Goal: Task Accomplishment & Management: Use online tool/utility

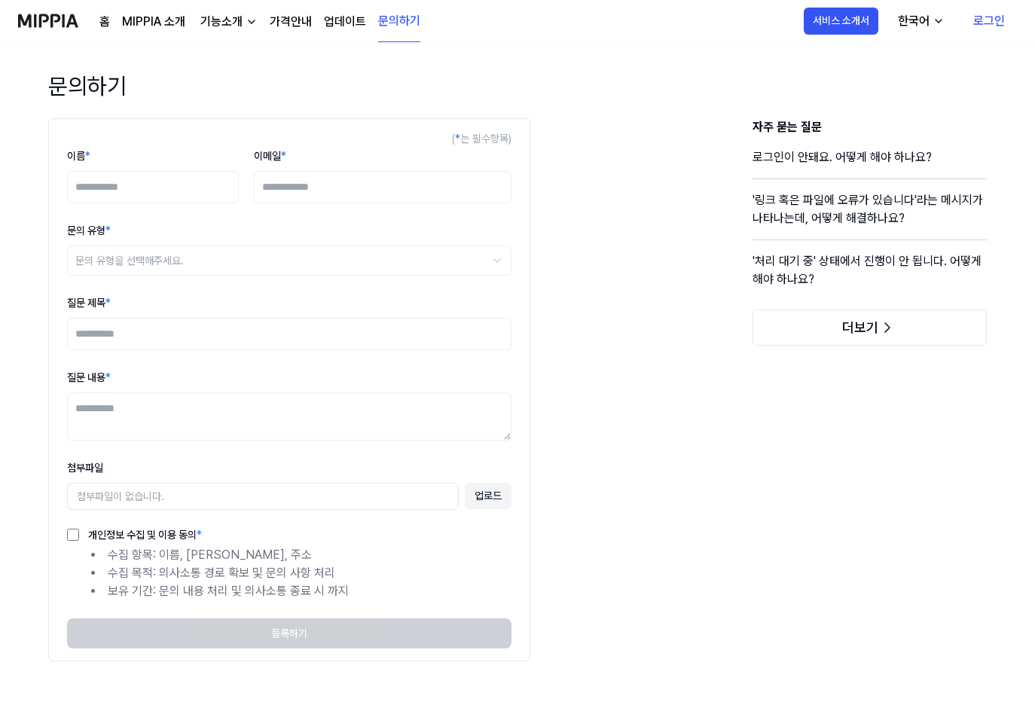
click at [141, 18] on link "MIPPIA 소개" at bounding box center [153, 22] width 63 height 18
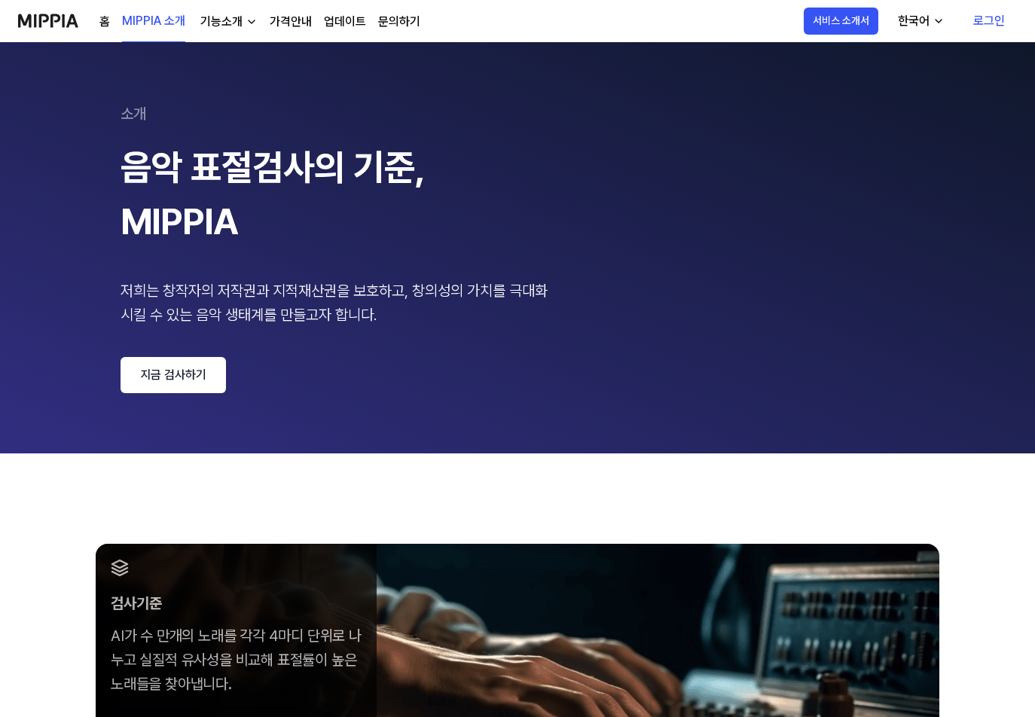
click at [62, 21] on img at bounding box center [48, 20] width 60 height 41
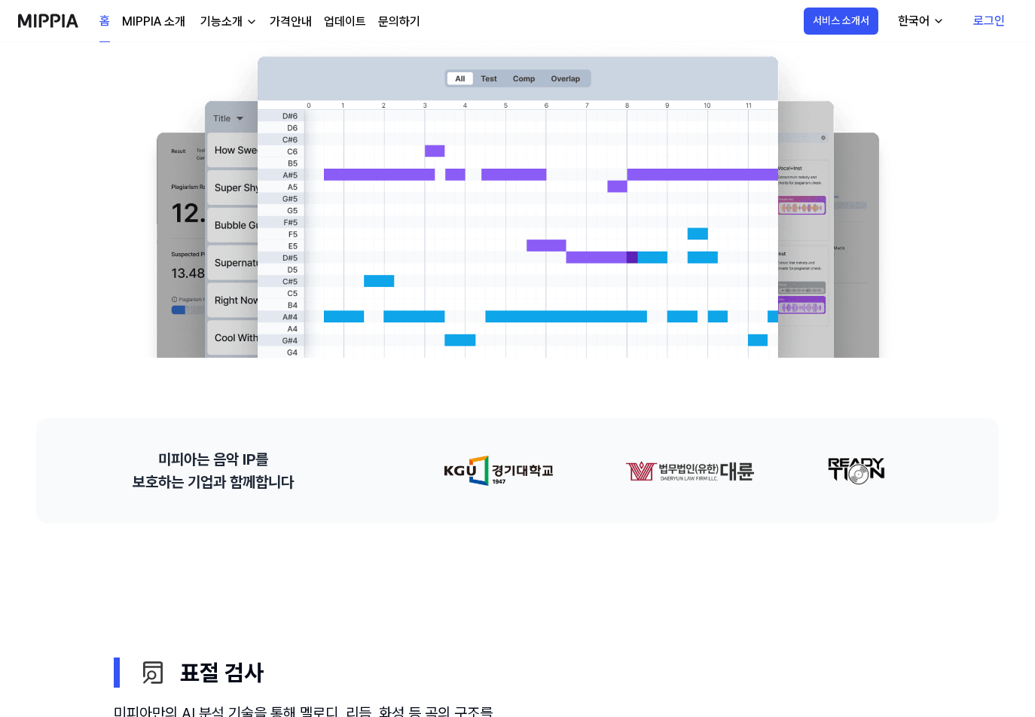
scroll to position [301, 0]
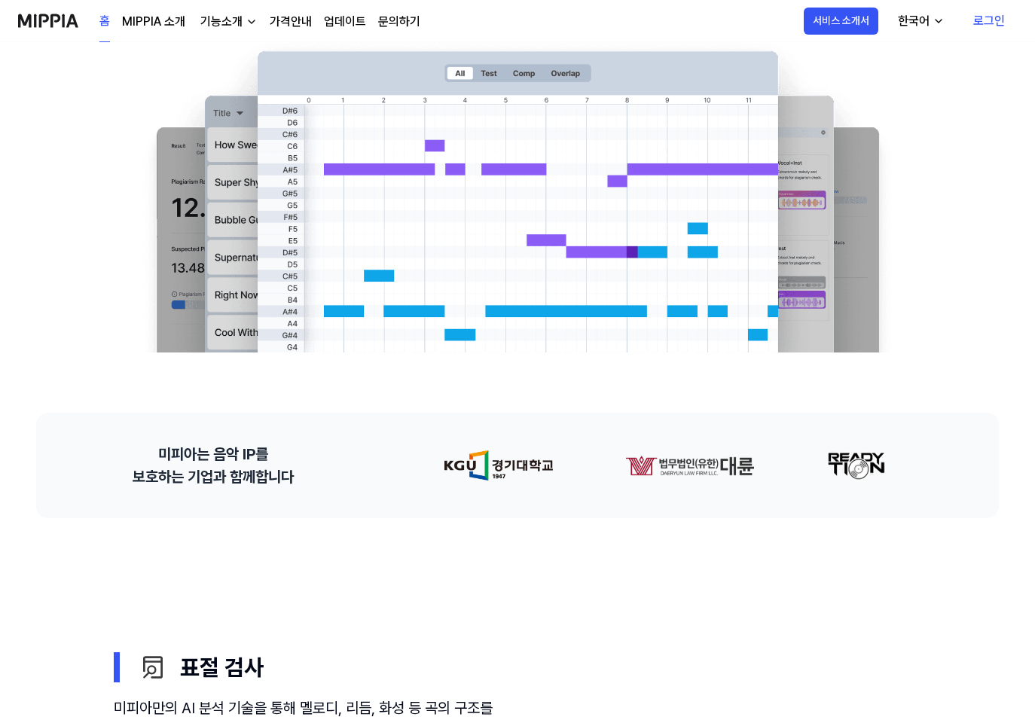
click at [495, 72] on img at bounding box center [517, 194] width 783 height 316
click at [154, 22] on link "MIPPIA 소개" at bounding box center [153, 22] width 63 height 18
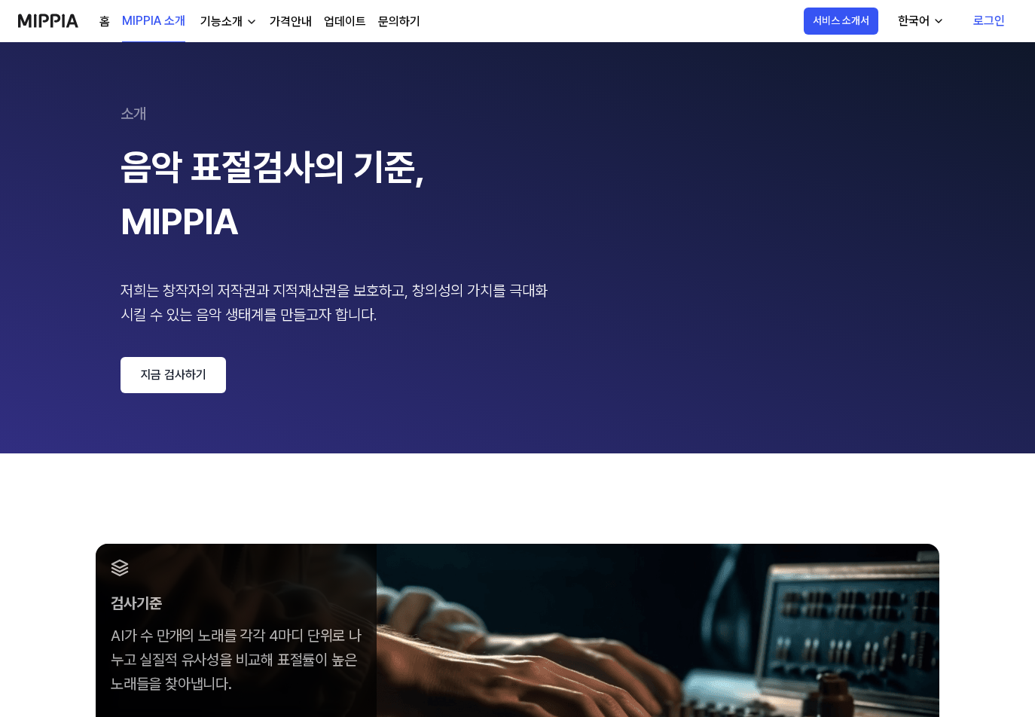
click at [206, 370] on link "지금 검사하기" at bounding box center [173, 375] width 105 height 36
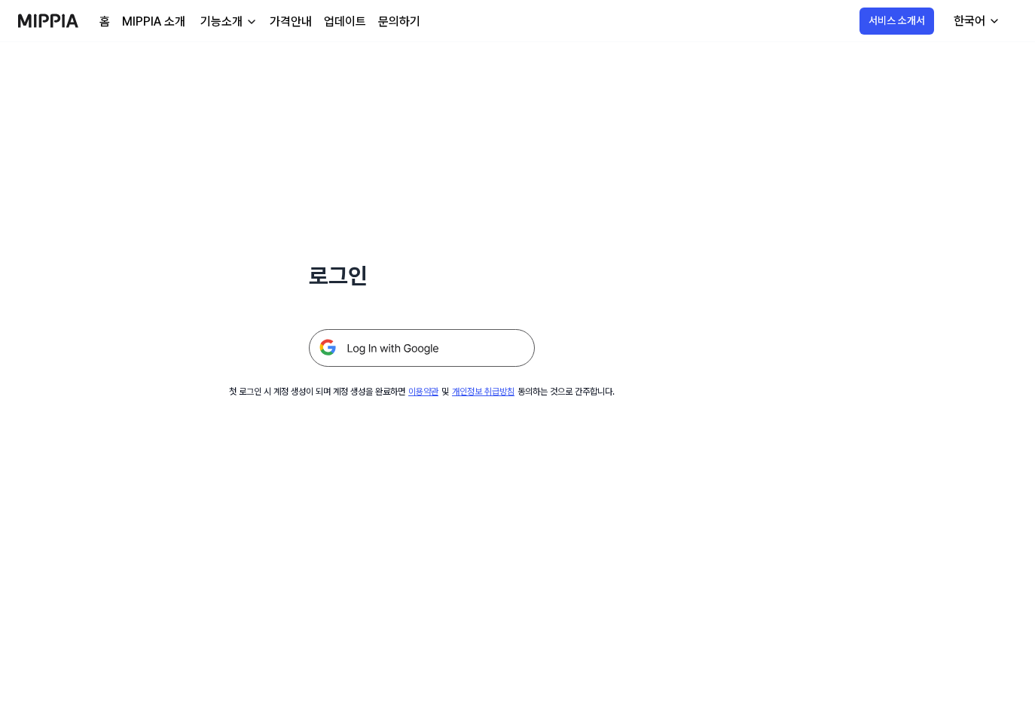
click at [478, 344] on img at bounding box center [422, 348] width 226 height 38
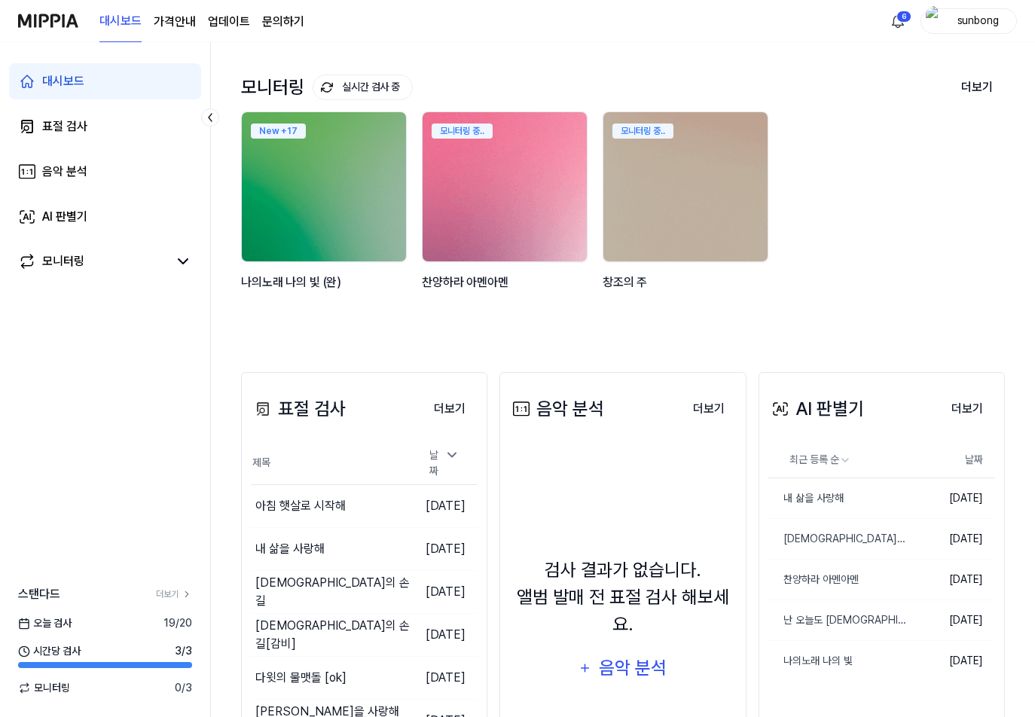
scroll to position [151, 0]
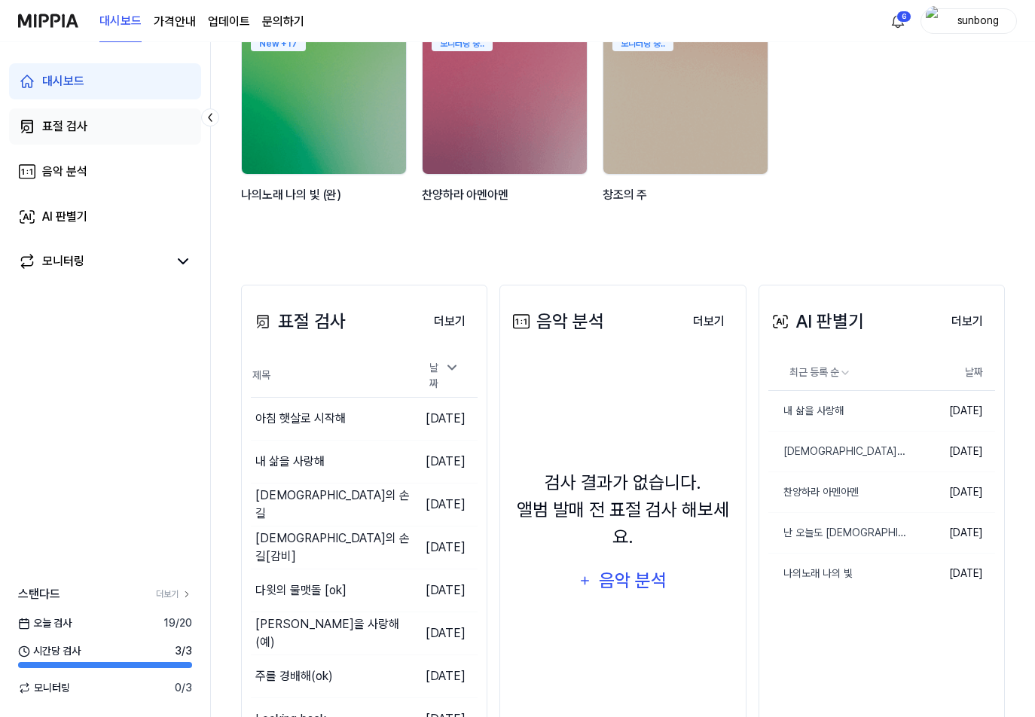
click at [75, 127] on div "표절 검사" at bounding box center [64, 127] width 45 height 18
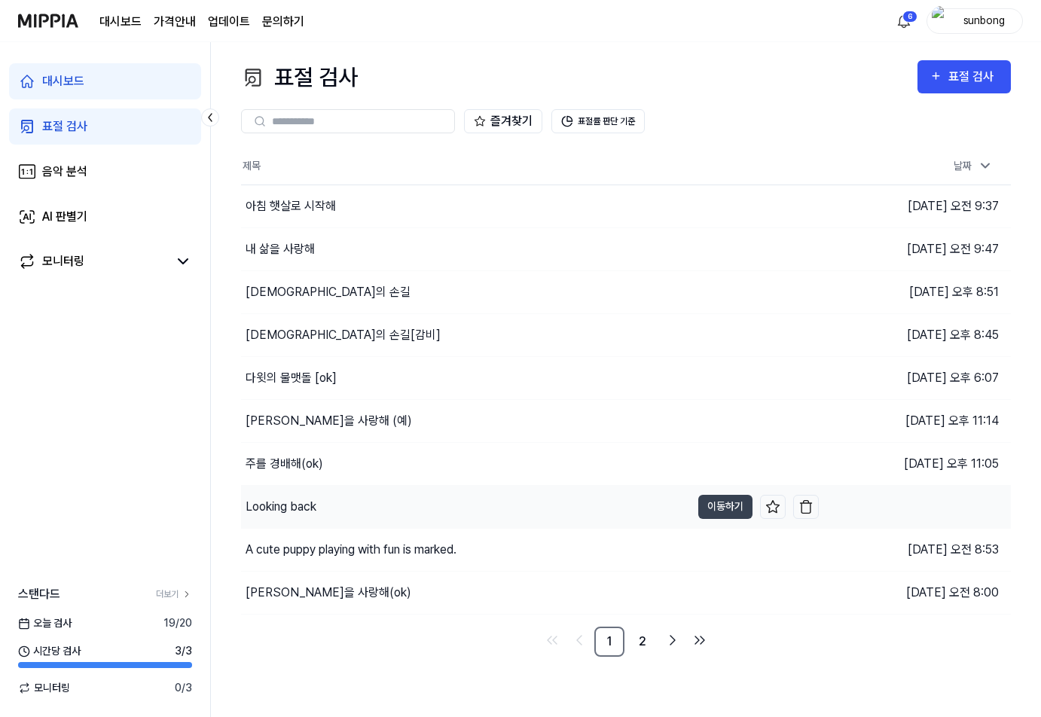
click at [304, 502] on div "Looking back" at bounding box center [281, 507] width 71 height 18
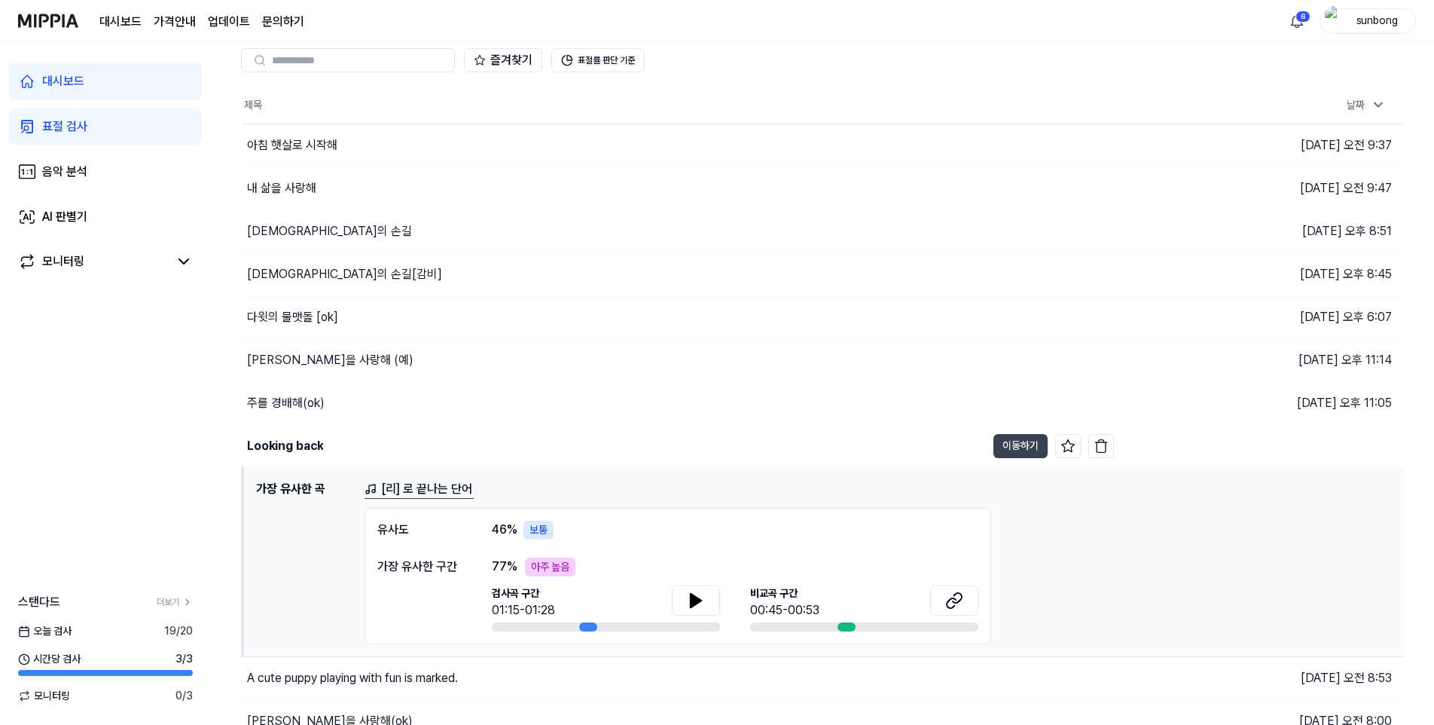
scroll to position [121, 0]
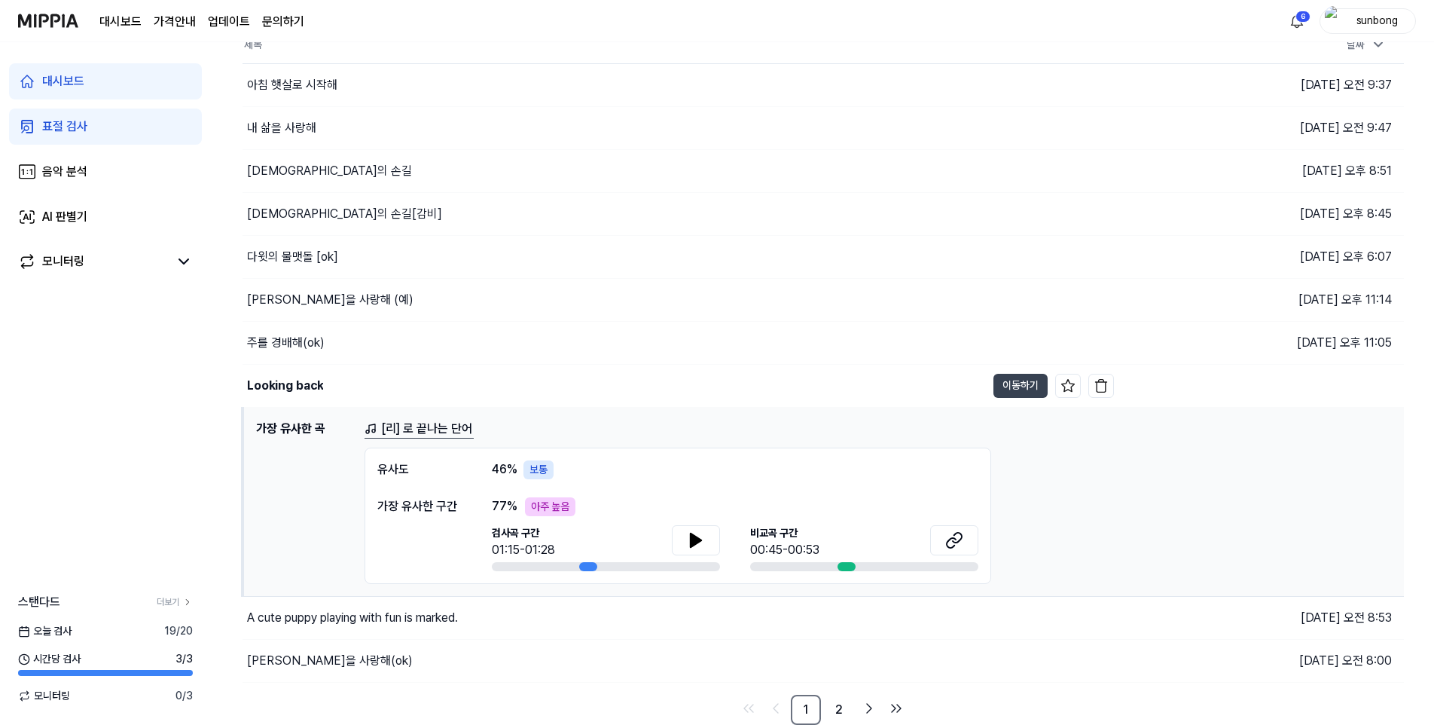
click at [55, 131] on div "표절 검사" at bounding box center [64, 127] width 45 height 18
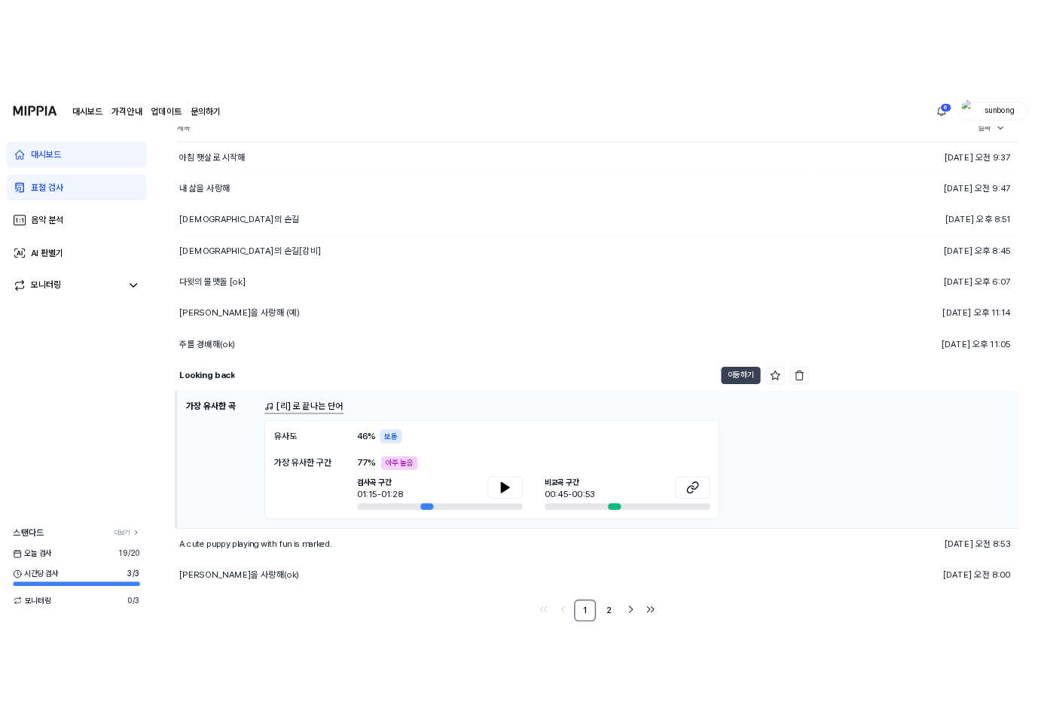
scroll to position [0, 0]
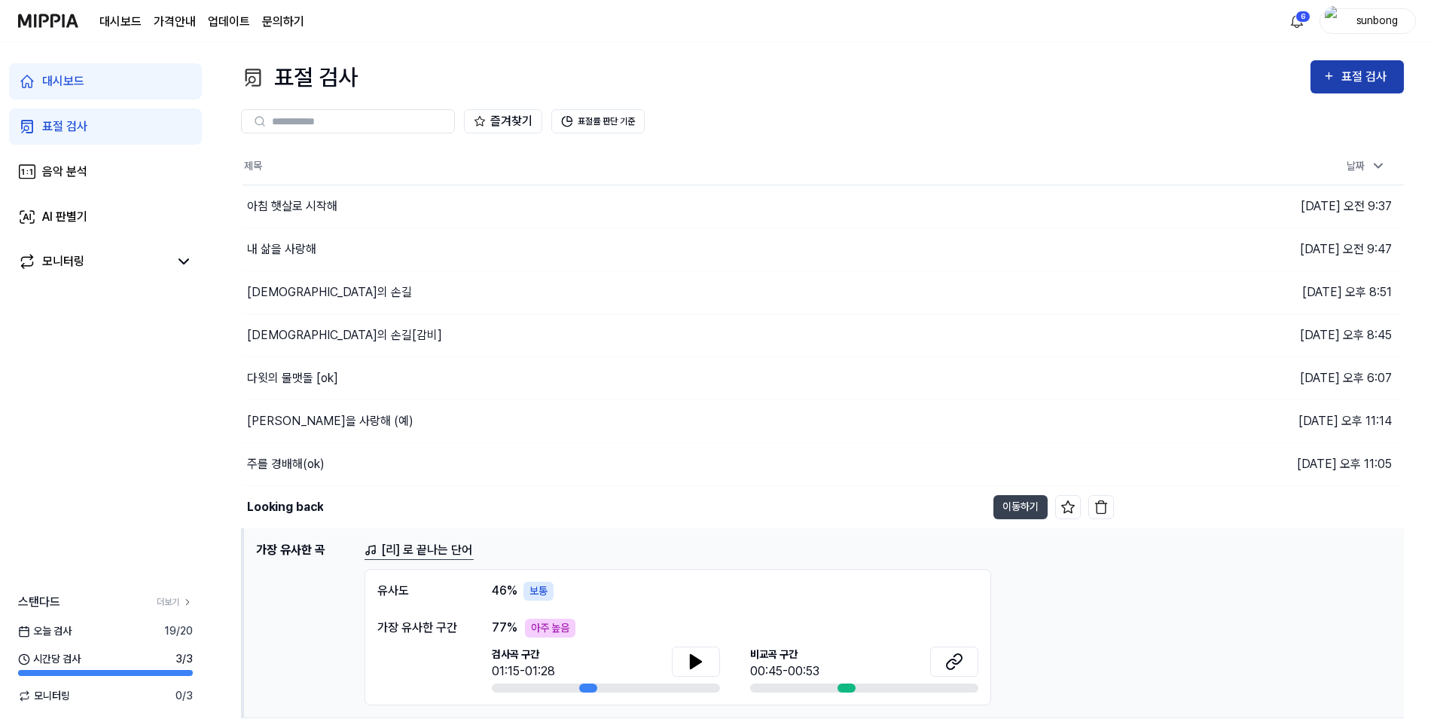
click at [1040, 76] on div "표절 검사" at bounding box center [1367, 77] width 50 height 20
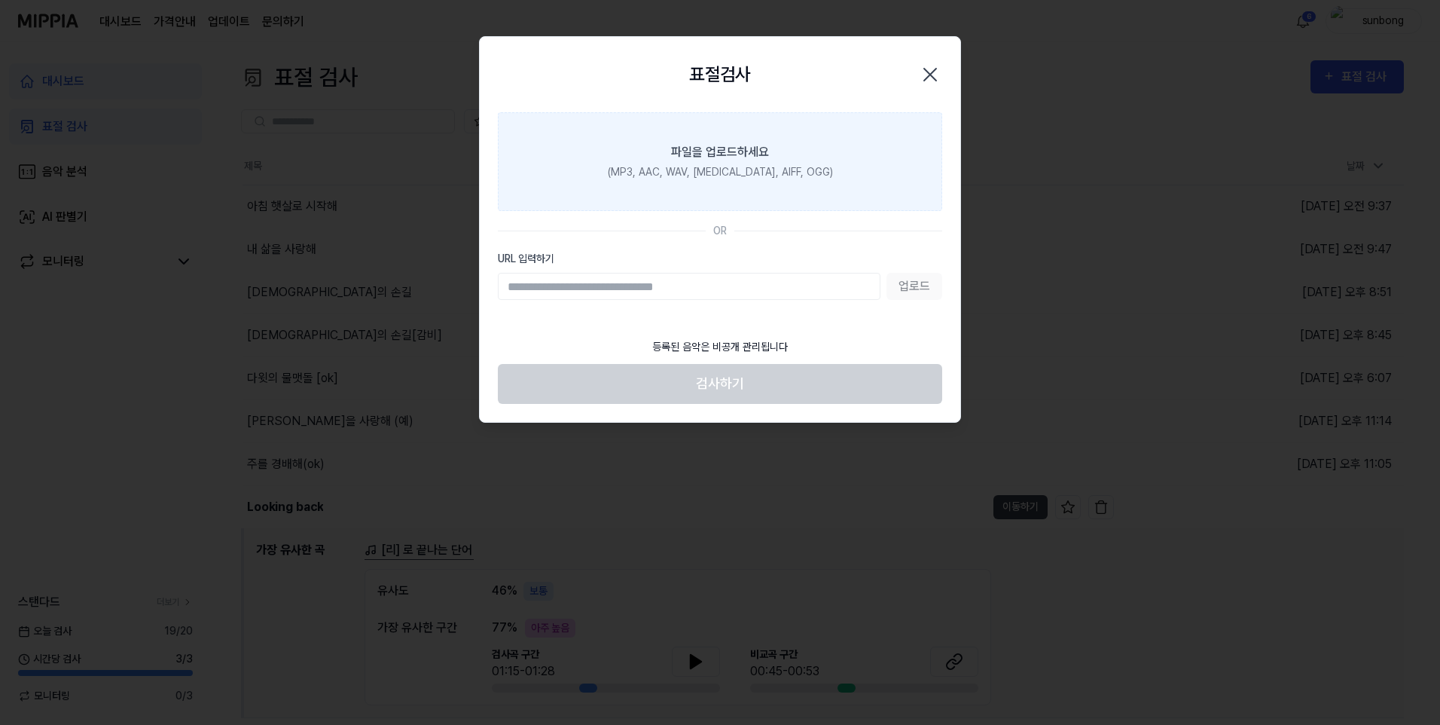
click at [717, 162] on label "파일을 업로드하세요 (MP3, AAC, WAV, [MEDICAL_DATA], AIFF, OGG)" at bounding box center [720, 161] width 444 height 99
click at [0, 0] on input "파일을 업로드하세요 (MP3, AAC, WAV, [MEDICAL_DATA], AIFF, OGG)" at bounding box center [0, 0] width 0 height 0
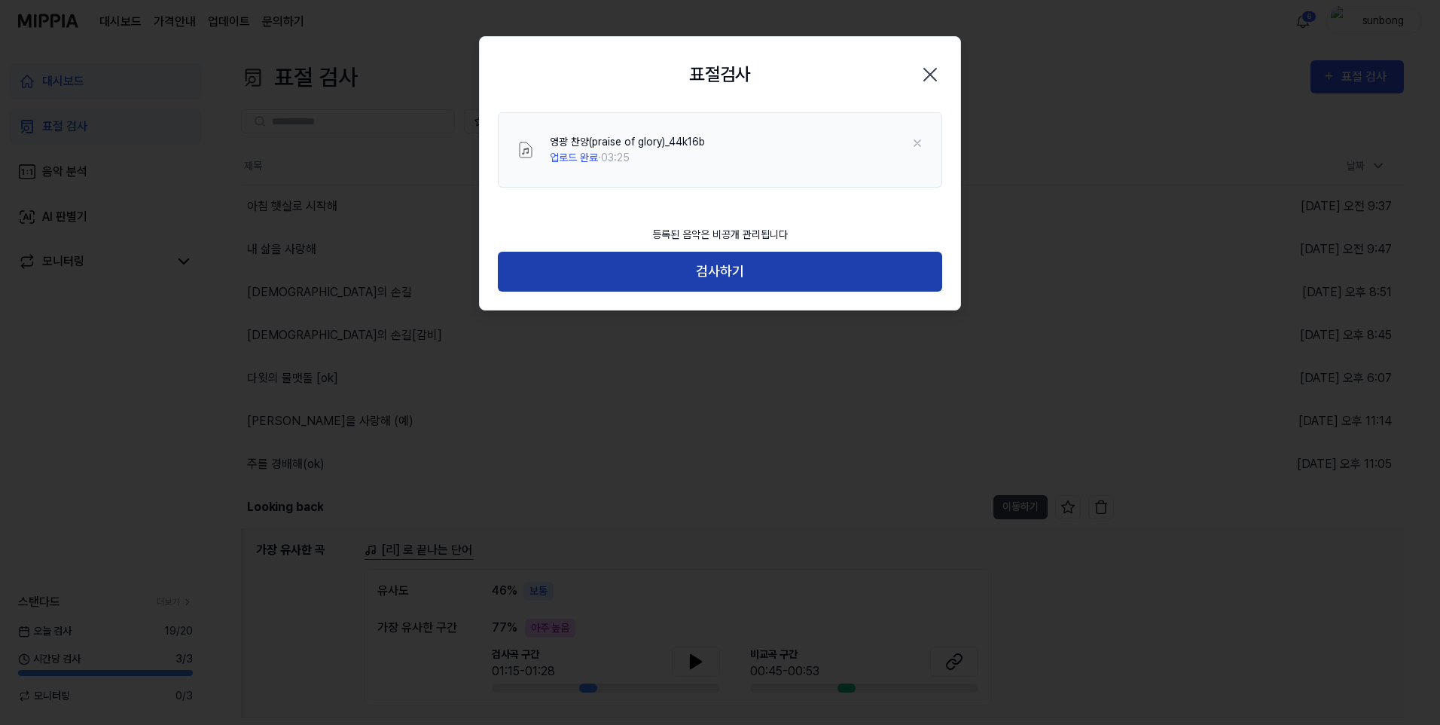
click at [734, 270] on button "검사하기" at bounding box center [720, 272] width 444 height 40
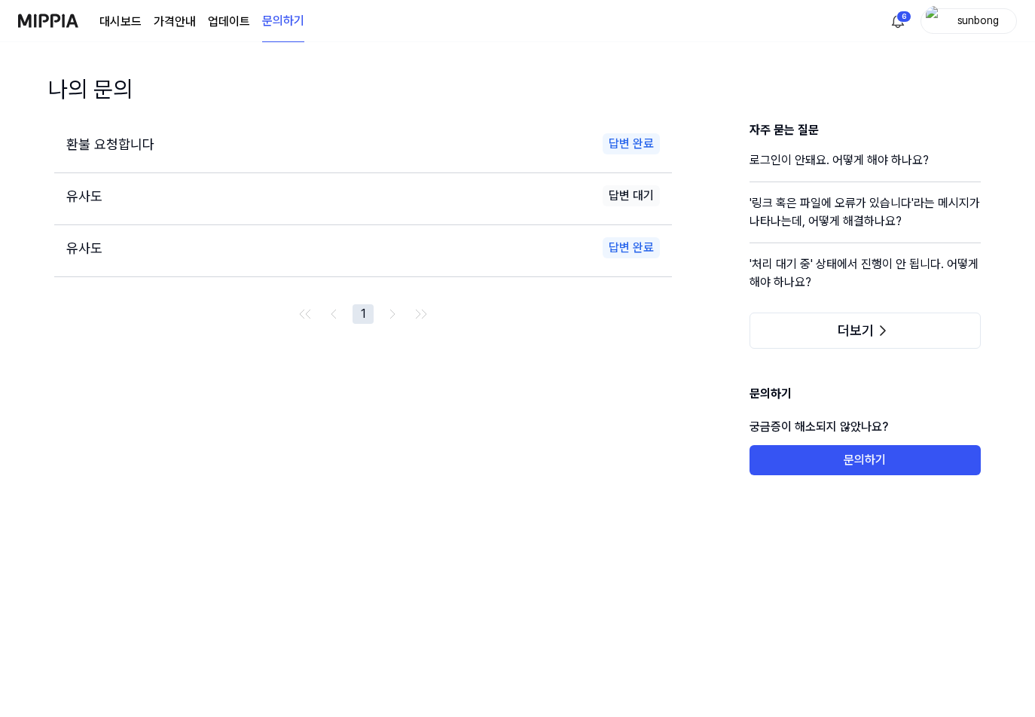
click at [116, 21] on link "대시보드" at bounding box center [120, 22] width 42 height 18
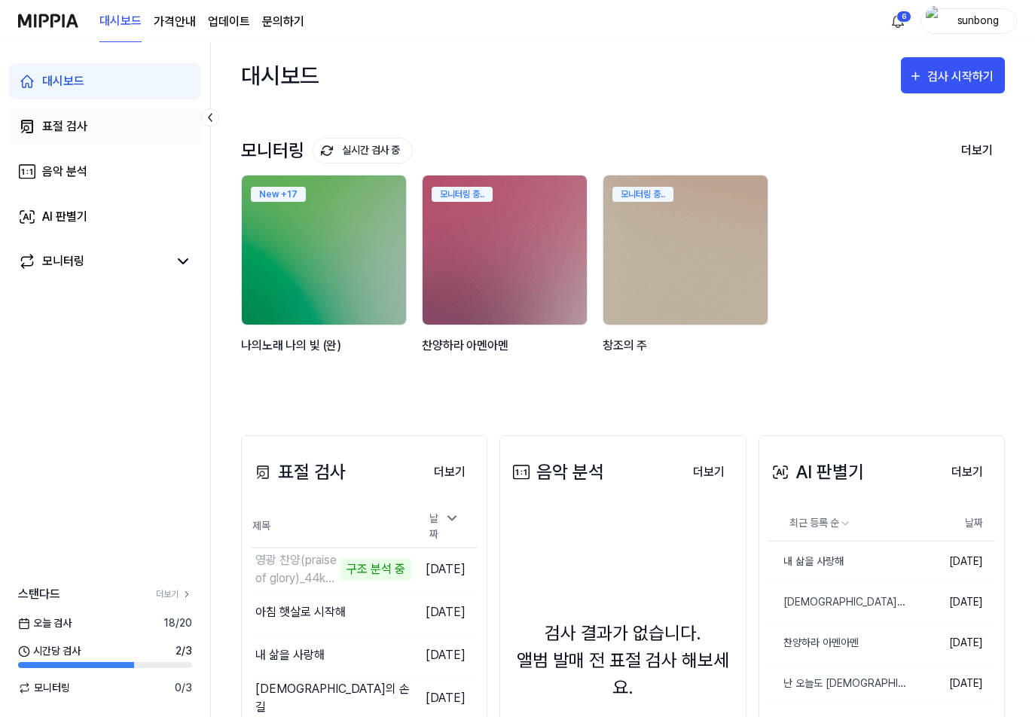
click at [66, 126] on div "표절 검사" at bounding box center [64, 127] width 45 height 18
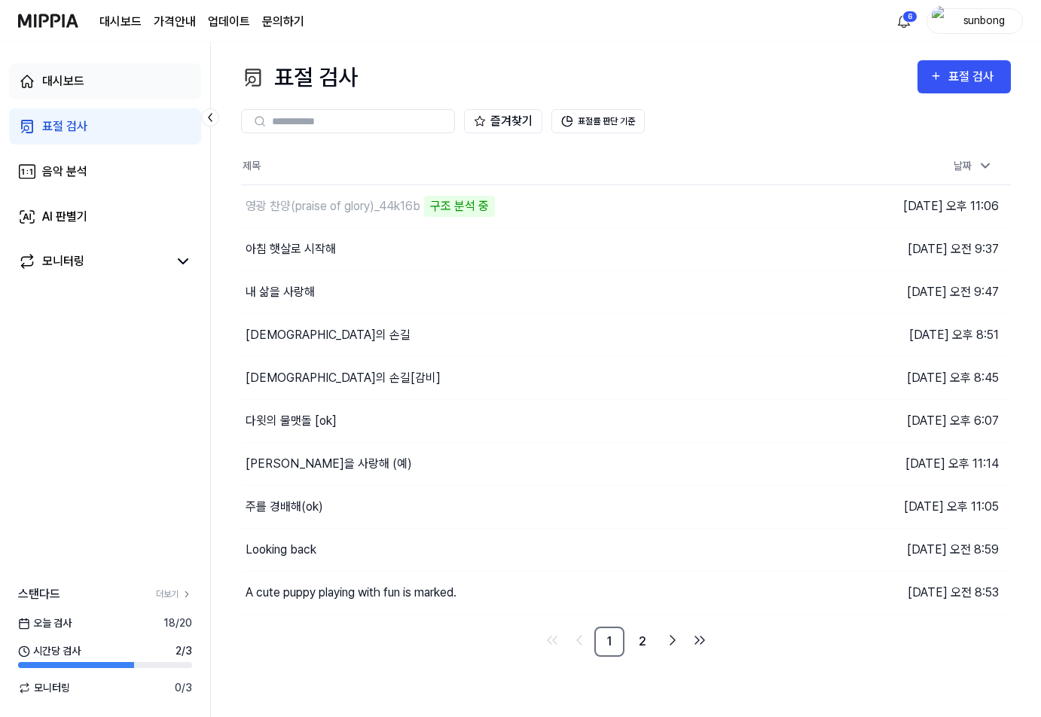
click at [66, 81] on div "대시보드" at bounding box center [63, 81] width 42 height 18
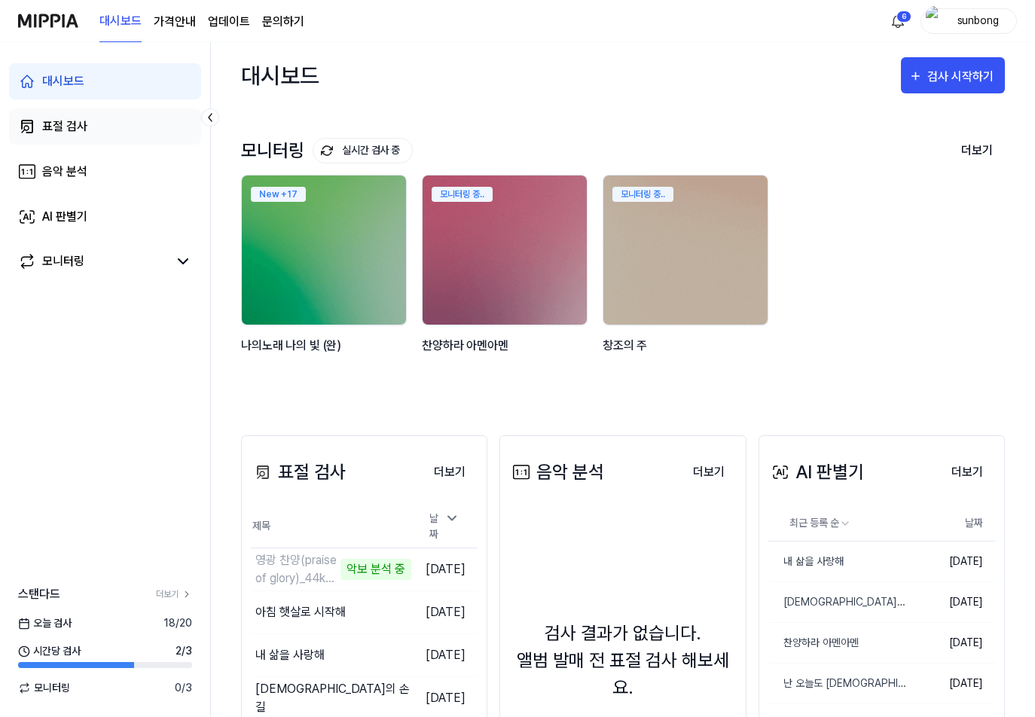
click at [61, 128] on div "표절 검사" at bounding box center [64, 127] width 45 height 18
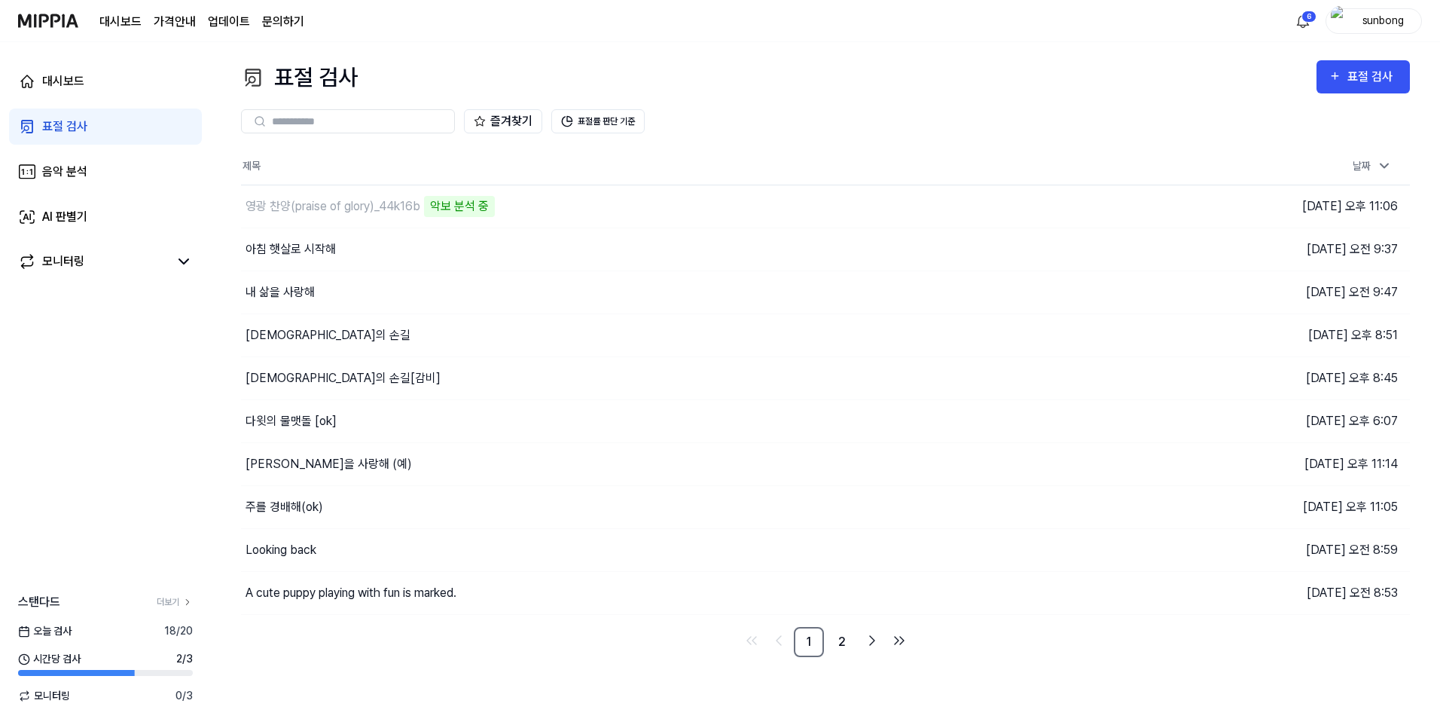
click at [844, 638] on link "2" at bounding box center [842, 642] width 30 height 30
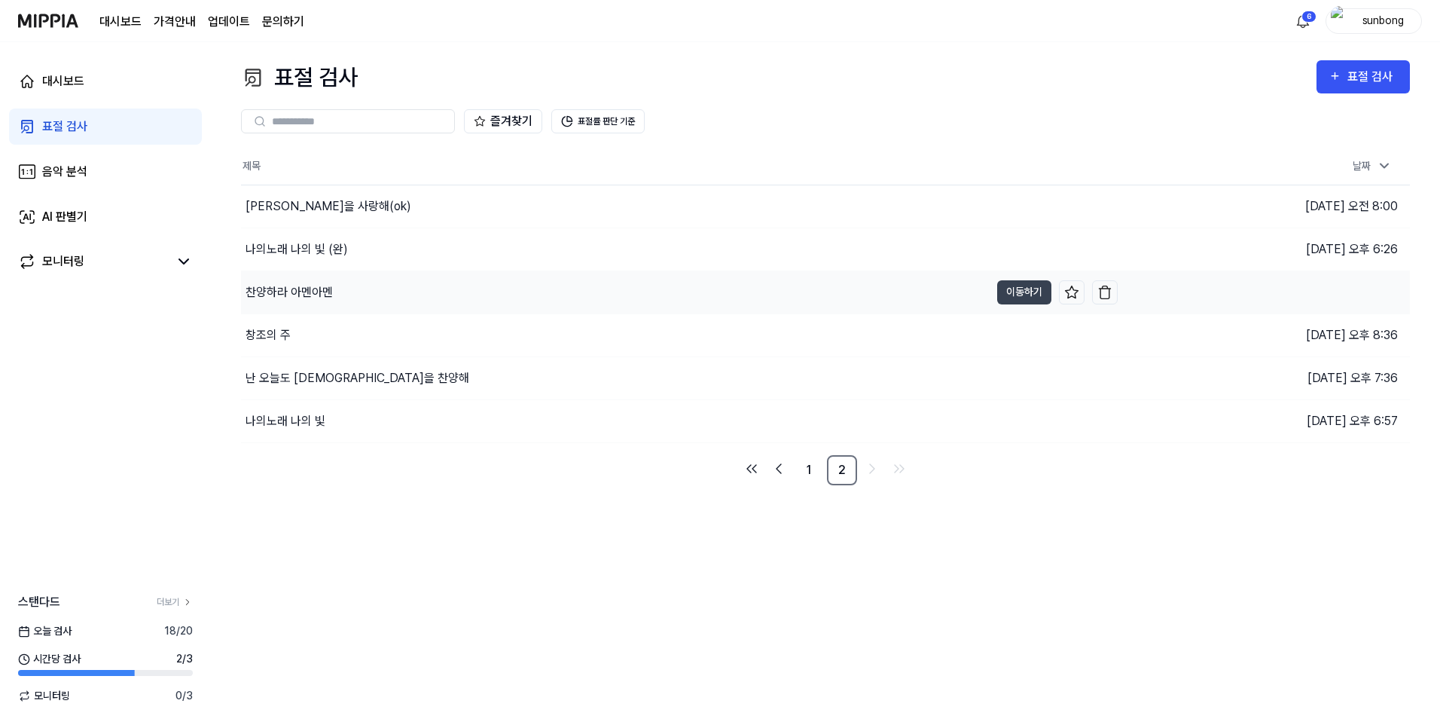
click at [328, 293] on div "찬양하라 아멘아멘" at bounding box center [289, 292] width 87 height 18
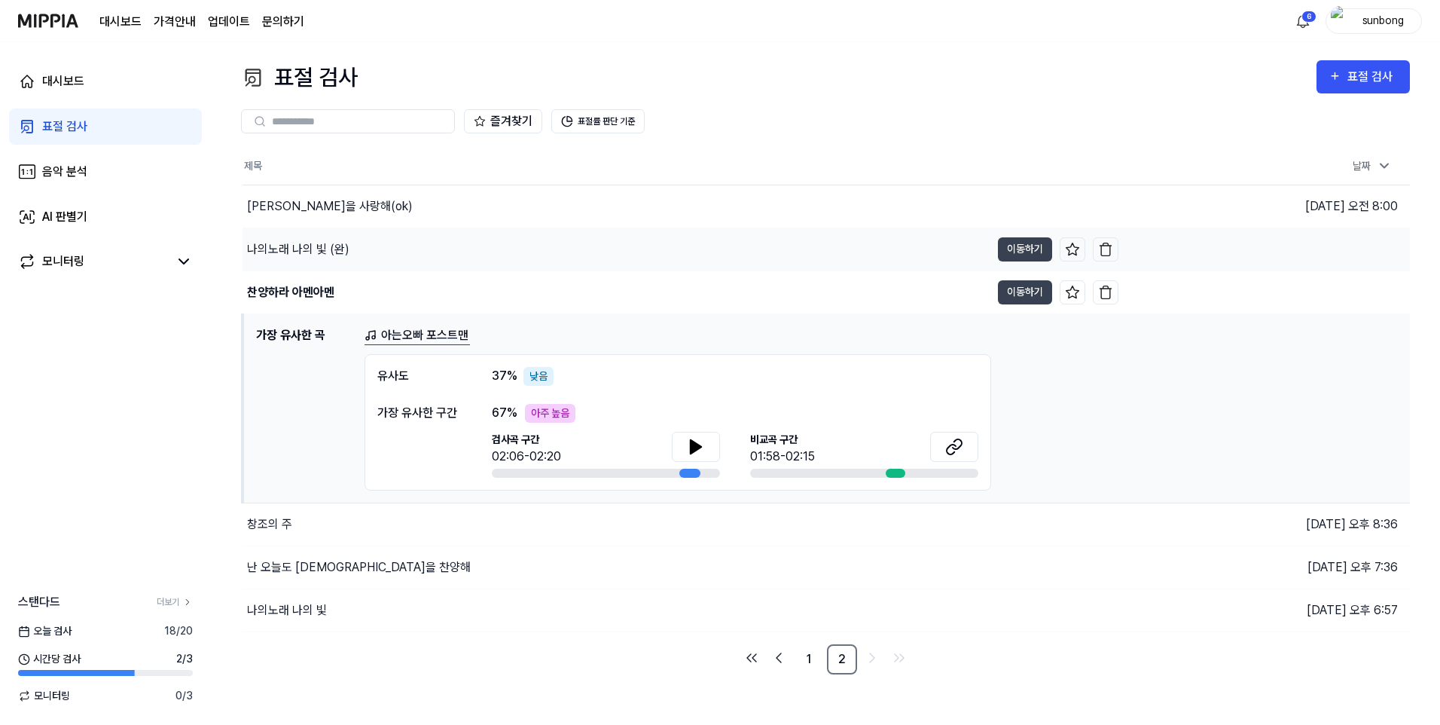
click at [307, 247] on div "나의노래 나의 빛 (완)" at bounding box center [298, 249] width 102 height 18
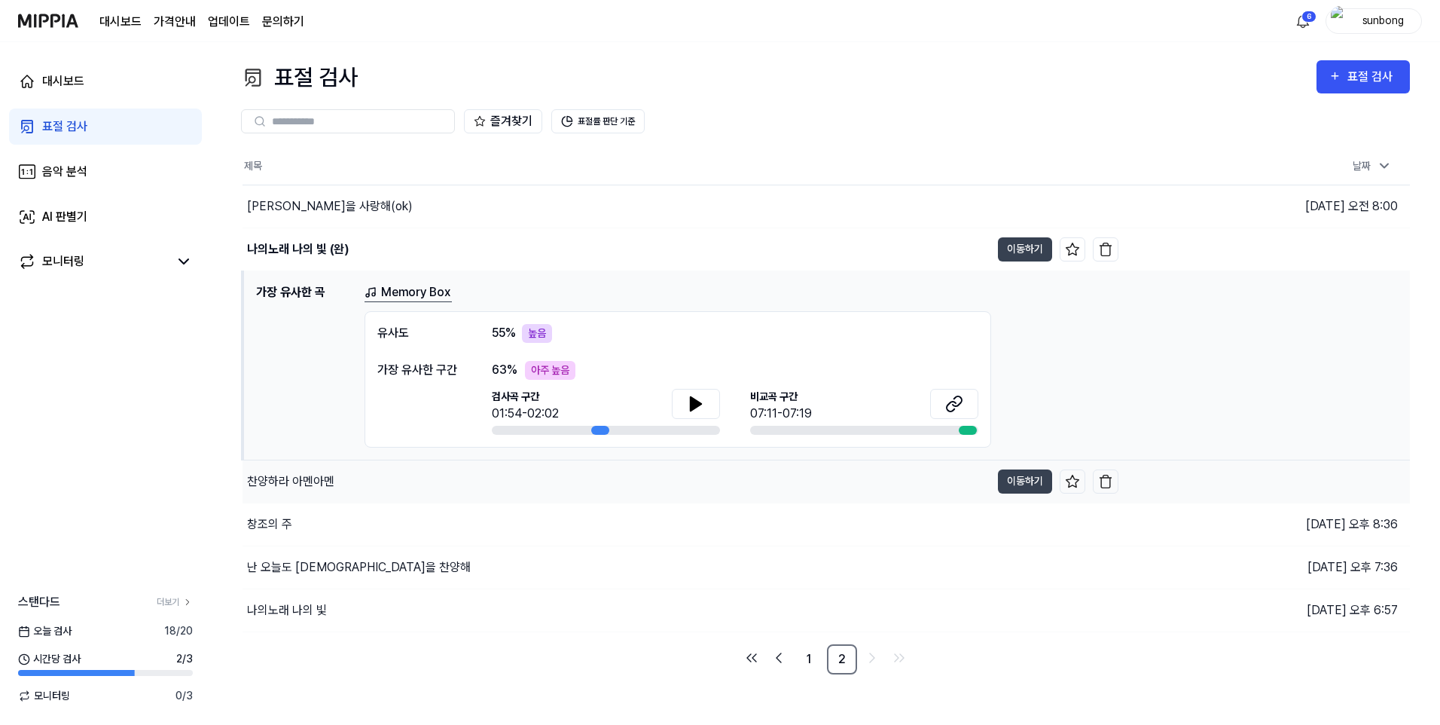
click at [293, 486] on div "찬양하라 아멘아멘" at bounding box center [290, 481] width 87 height 18
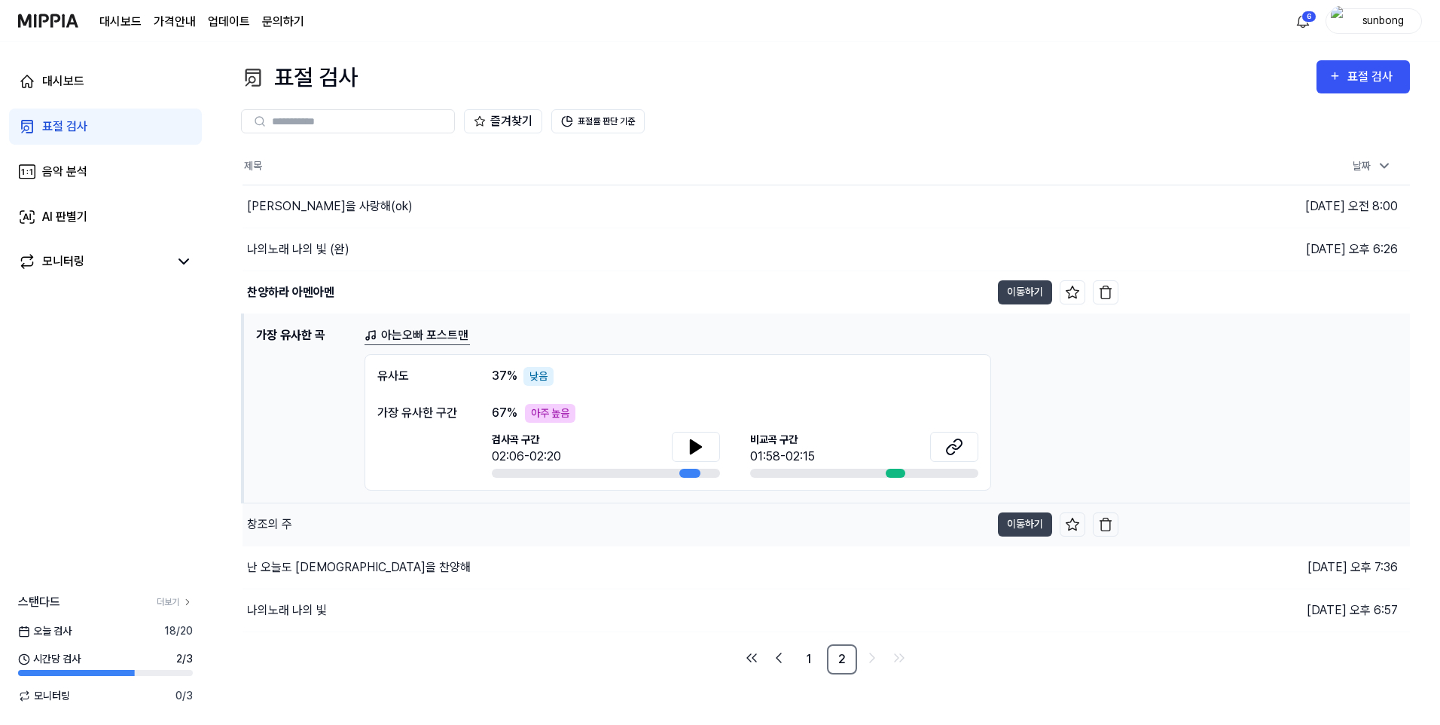
click at [275, 523] on div "창조의 주" at bounding box center [269, 524] width 45 height 18
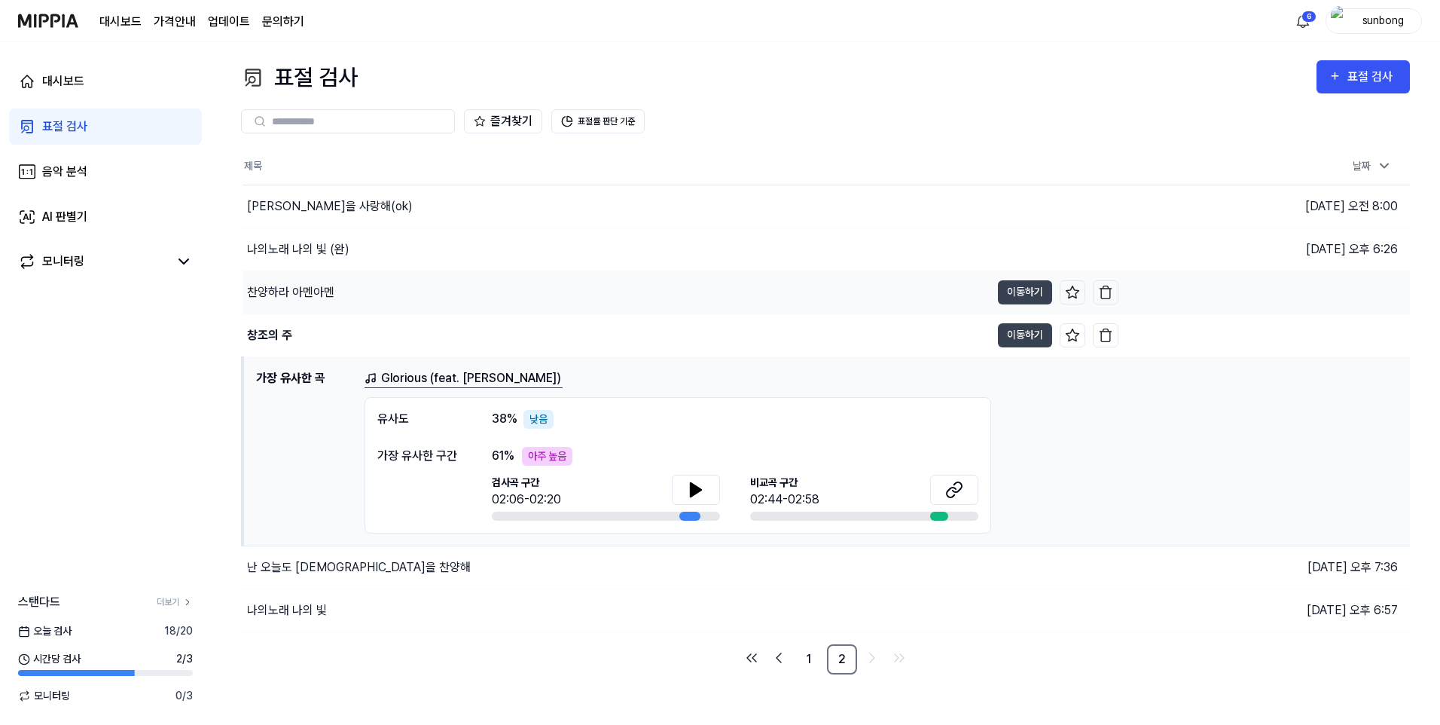
click at [301, 290] on div "찬양하라 아멘아멘" at bounding box center [290, 292] width 87 height 18
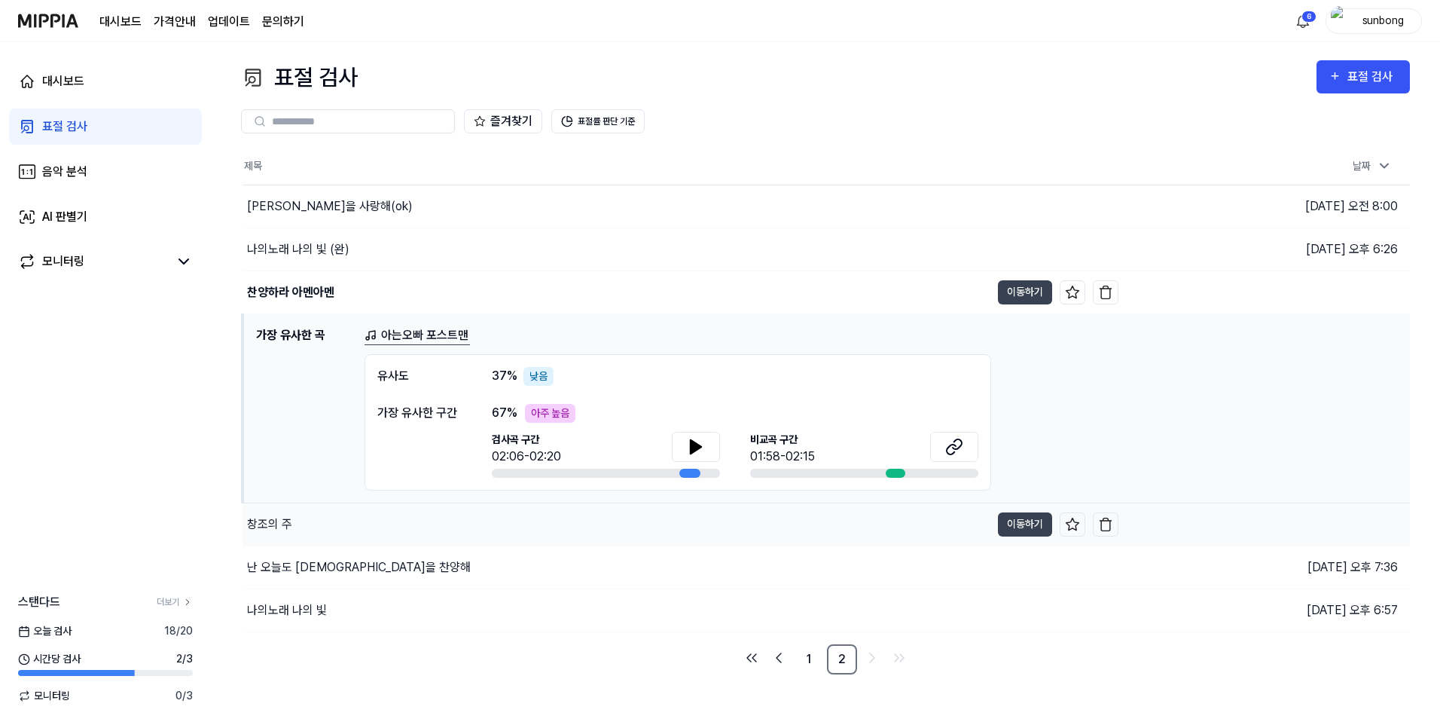
click at [271, 526] on div "창조의 주" at bounding box center [269, 524] width 45 height 18
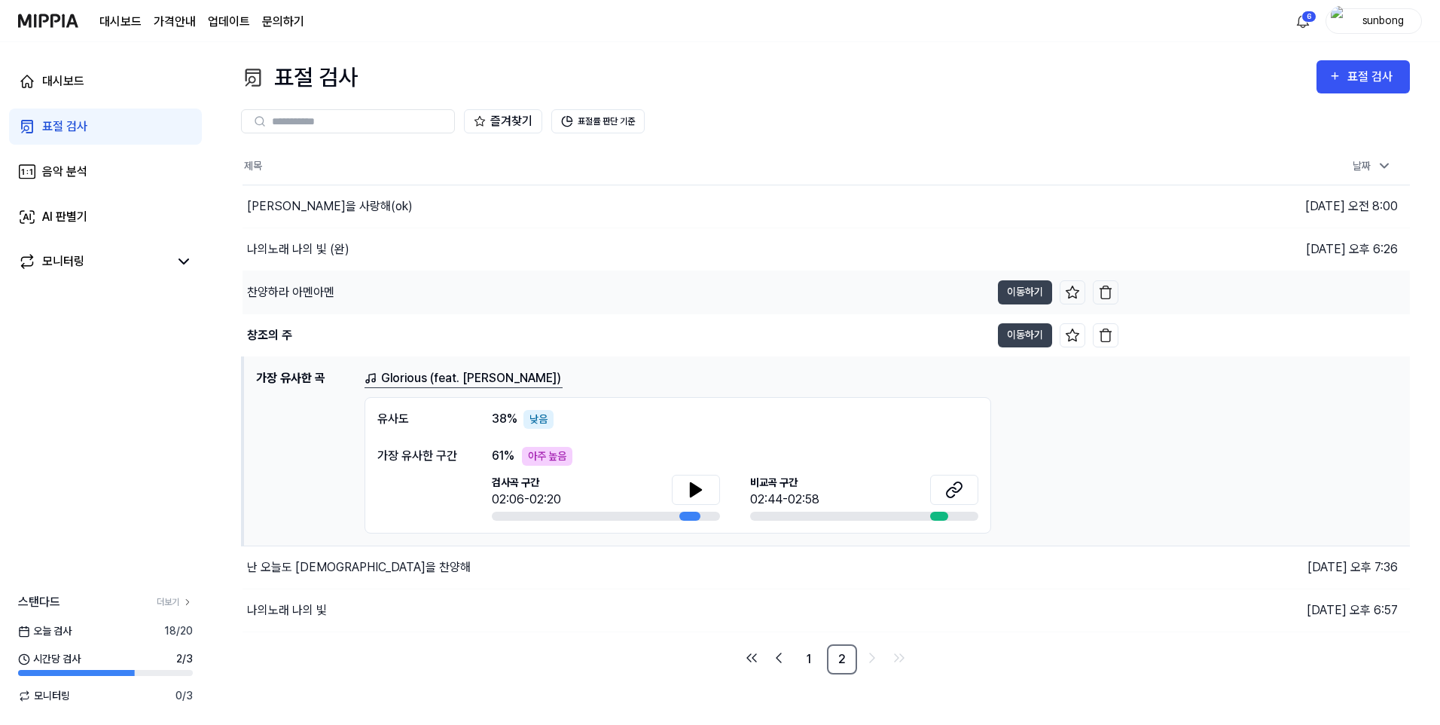
click at [316, 293] on div "찬양하라 아멘아멘" at bounding box center [290, 292] width 87 height 18
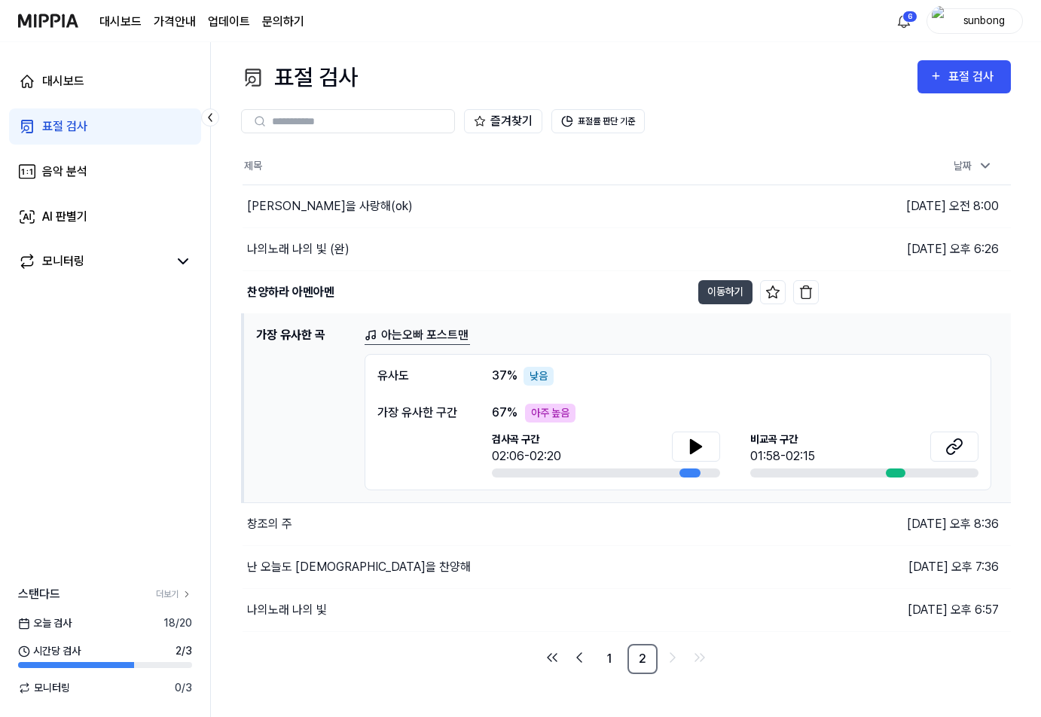
click at [60, 124] on div "표절 검사" at bounding box center [64, 127] width 45 height 18
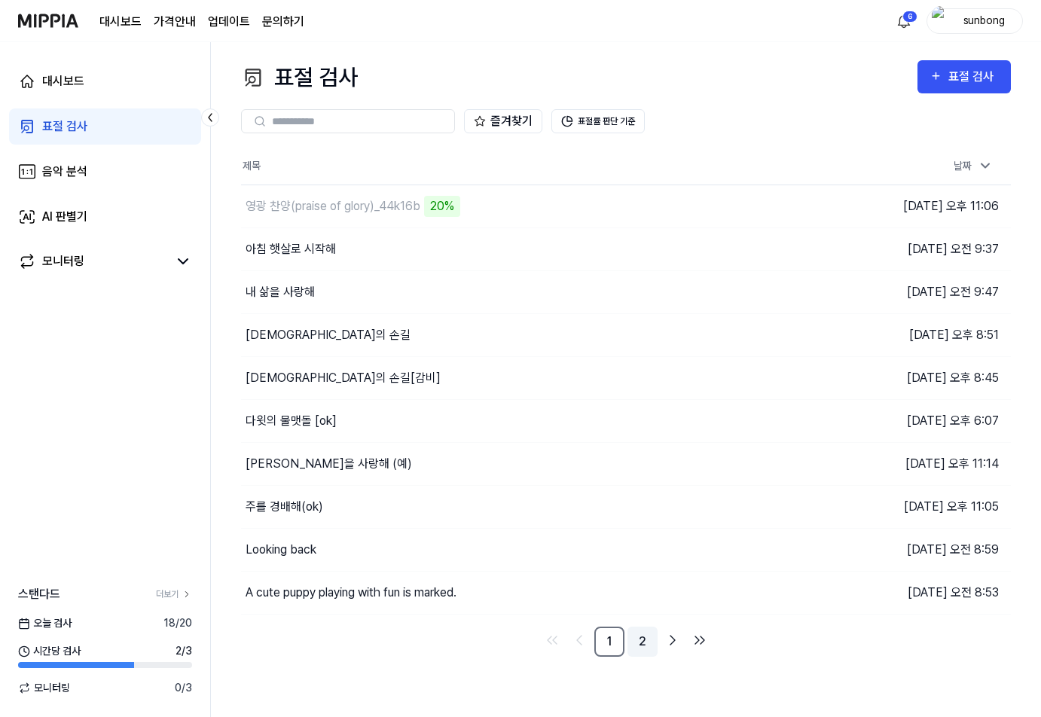
click at [640, 641] on link "2" at bounding box center [642, 642] width 30 height 30
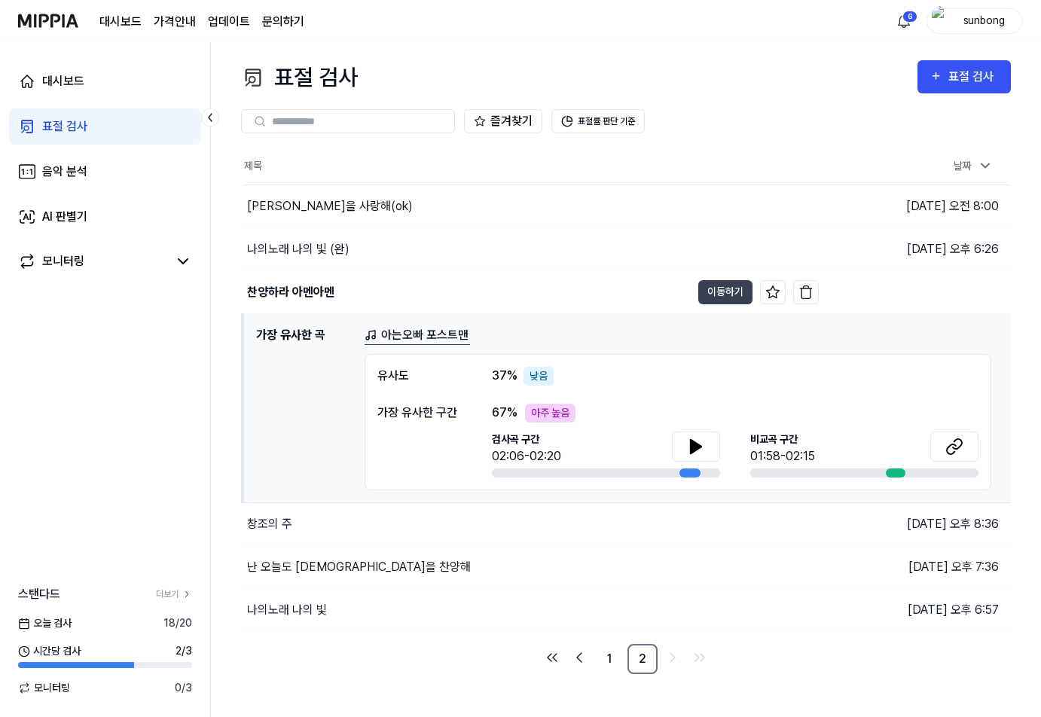
click at [69, 124] on div "표절 검사" at bounding box center [64, 127] width 45 height 18
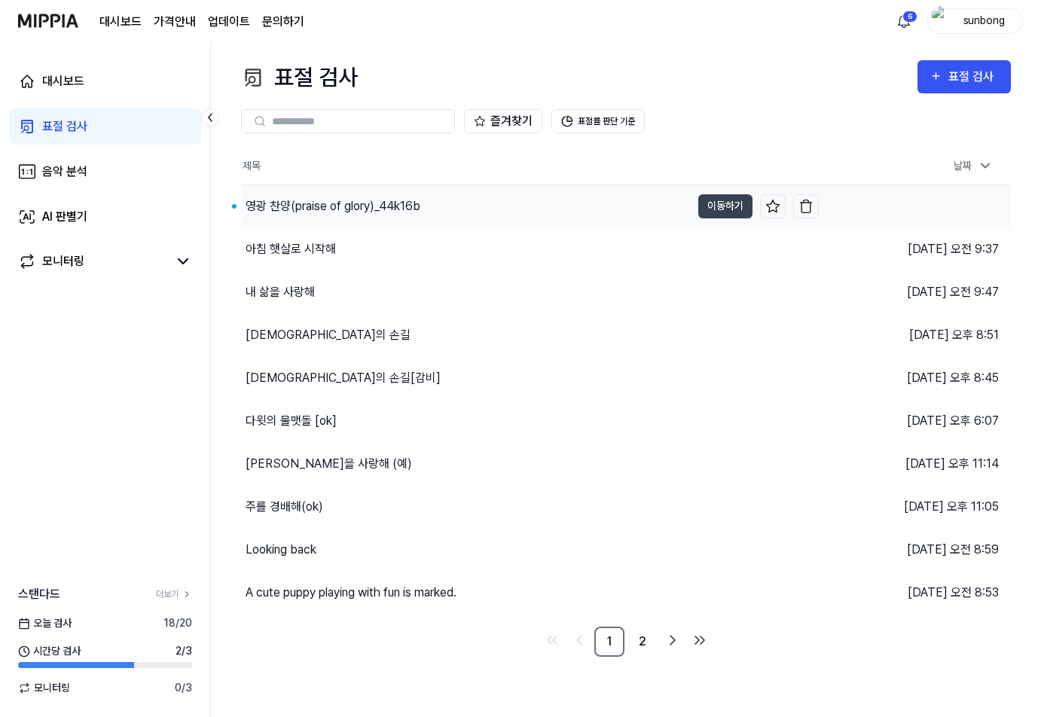
click at [351, 202] on div "영광 찬양(praise of glory)_44k16b" at bounding box center [333, 206] width 175 height 18
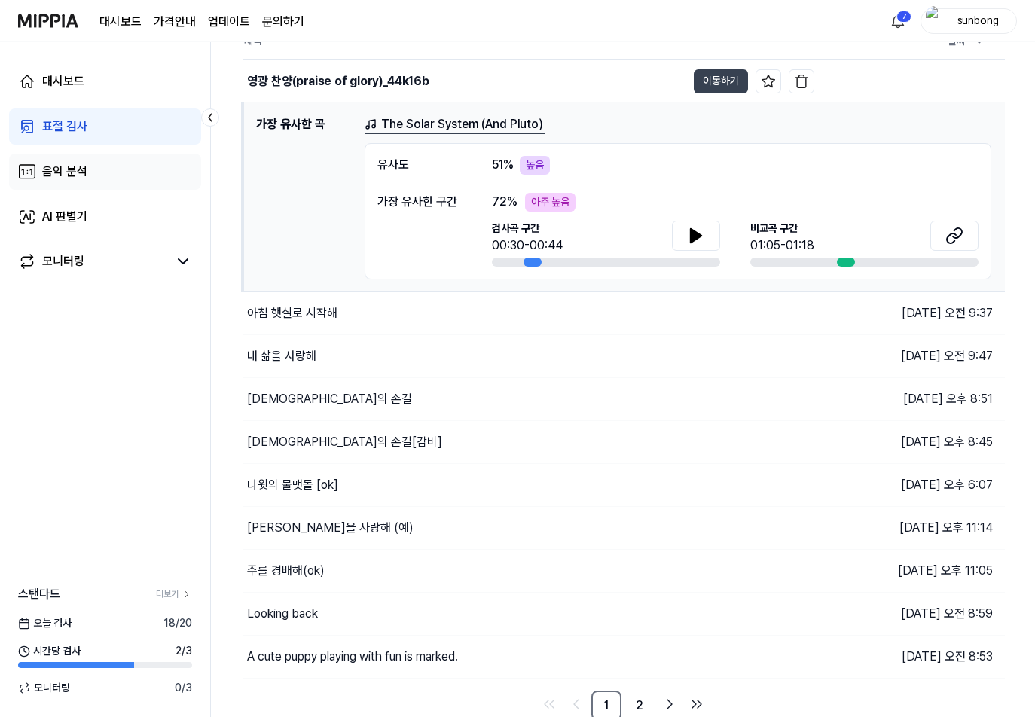
scroll to position [129, 0]
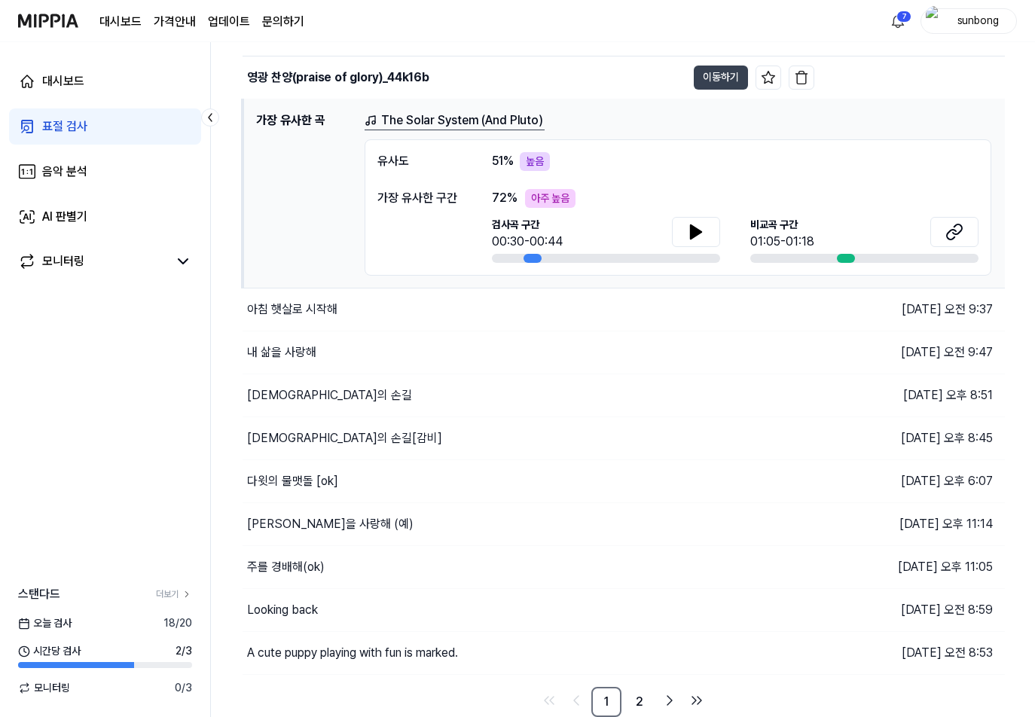
click at [73, 126] on div "표절 검사" at bounding box center [64, 127] width 45 height 18
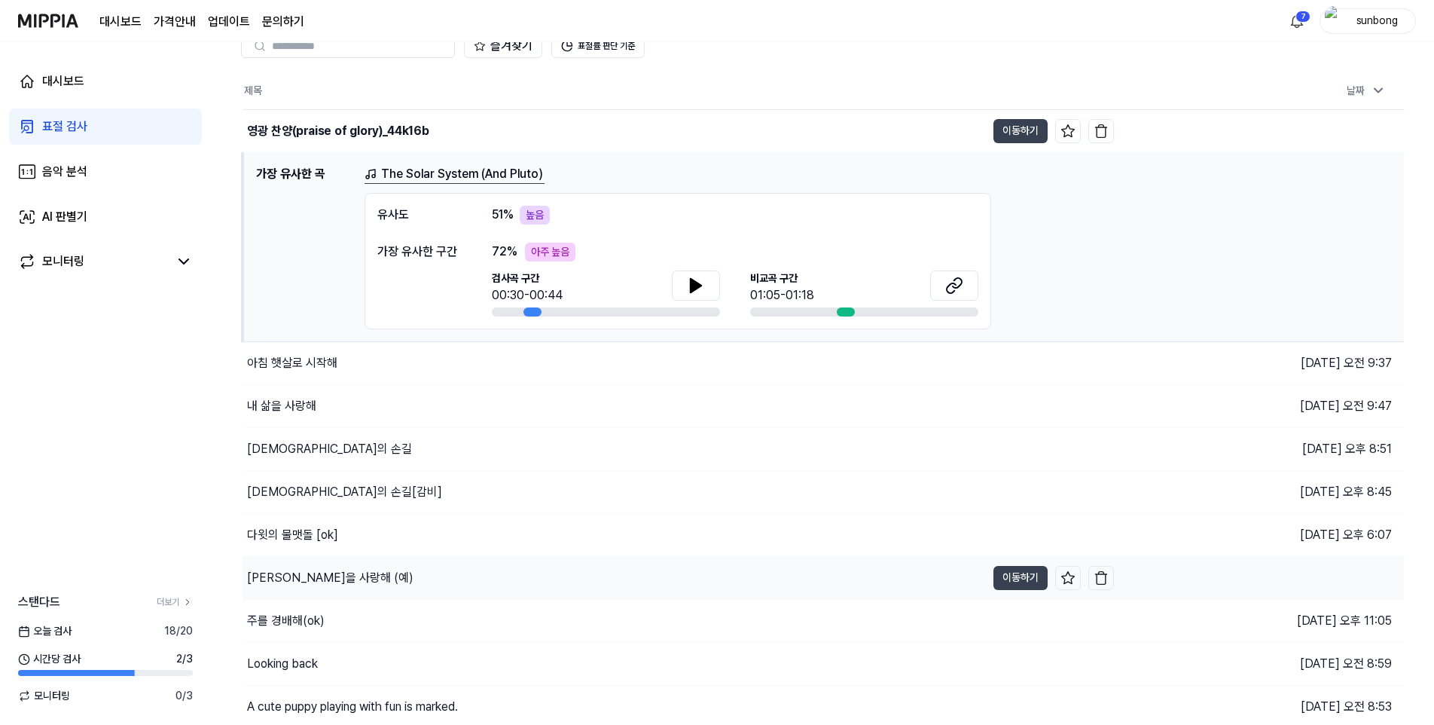
scroll to position [121, 0]
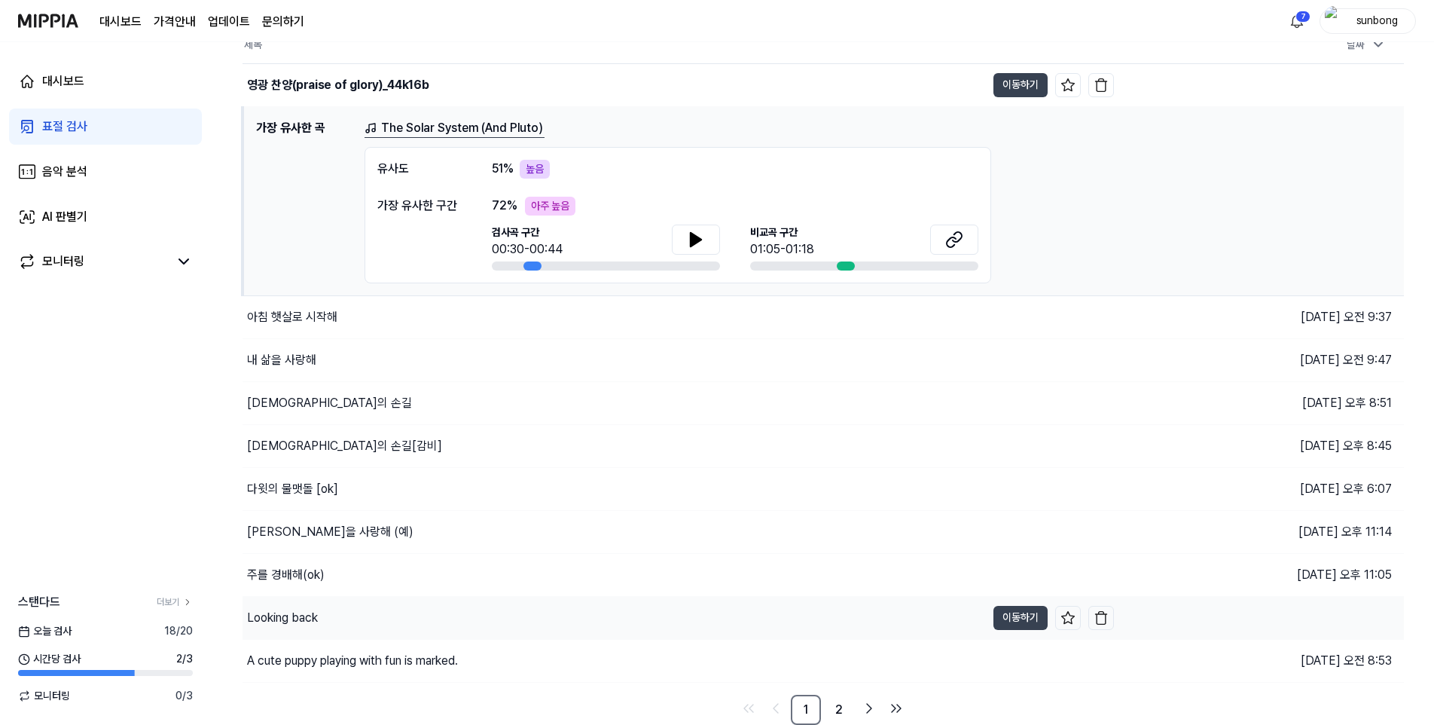
click at [304, 616] on div "Looking back" at bounding box center [282, 618] width 71 height 18
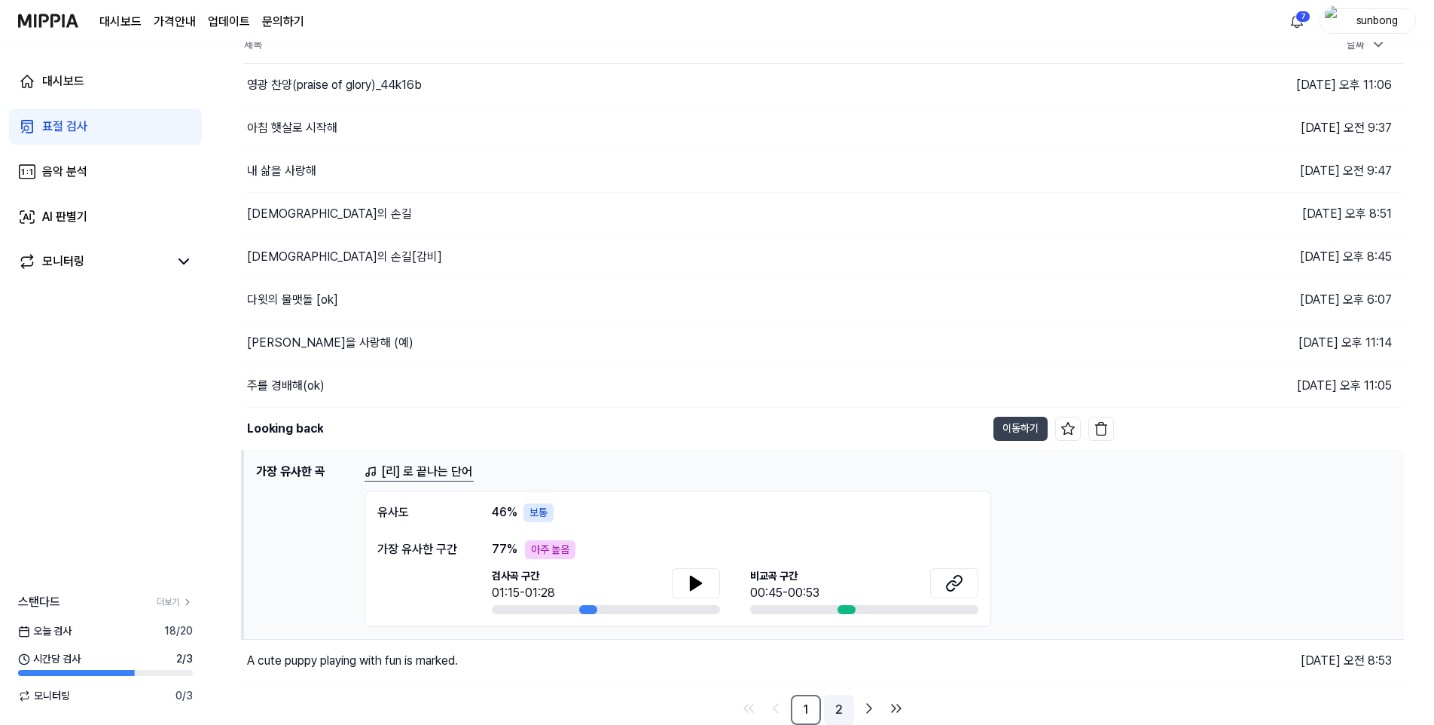
click at [840, 711] on link "2" at bounding box center [839, 710] width 30 height 30
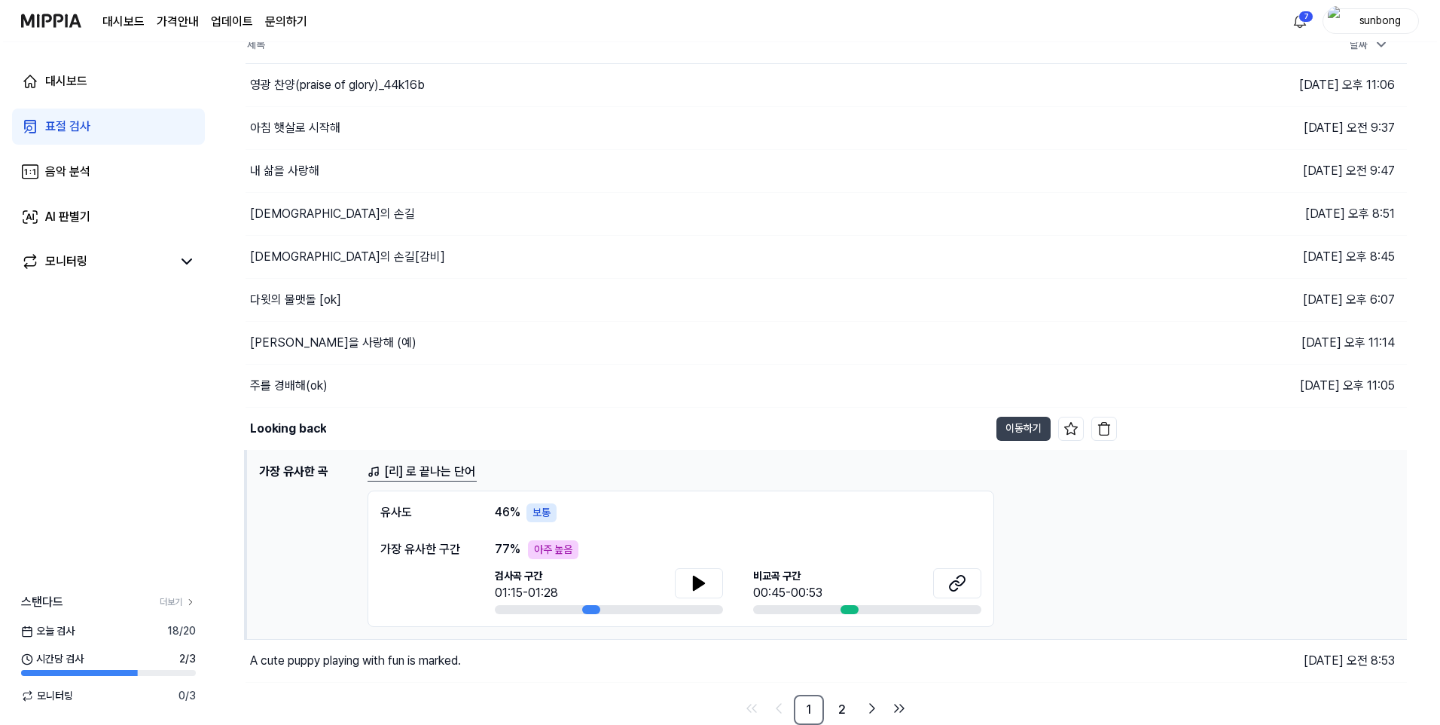
scroll to position [0, 0]
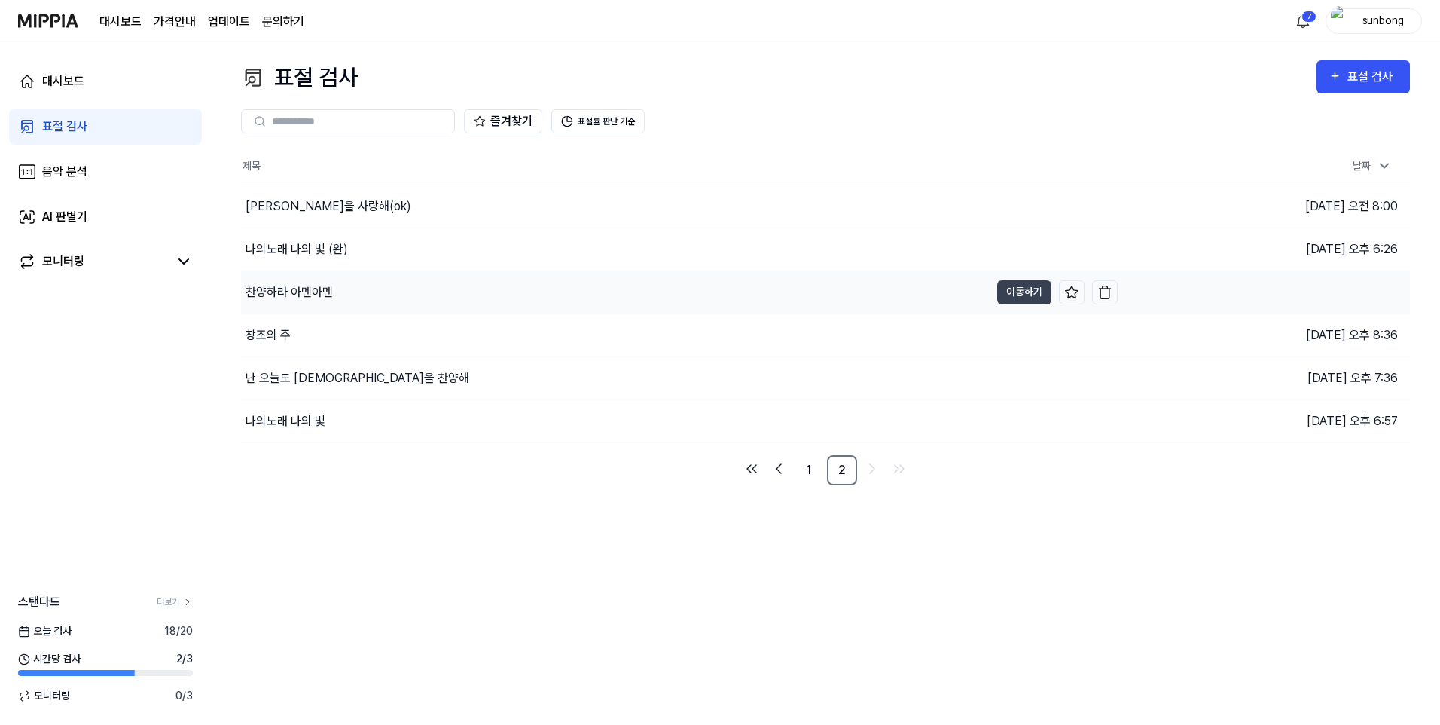
click at [319, 292] on div "찬양하라 아멘아멘" at bounding box center [289, 292] width 87 height 18
